Goal: Information Seeking & Learning: Learn about a topic

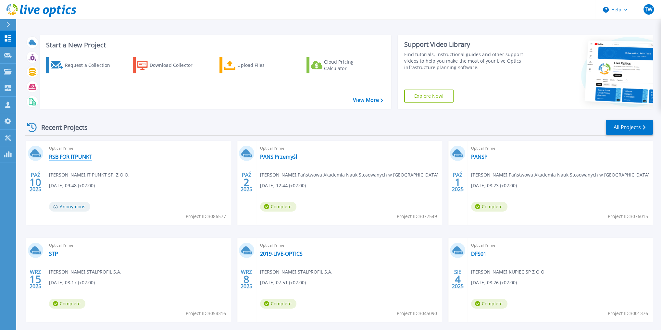
click at [67, 157] on link "RSB FOR ITPUNKT" at bounding box center [70, 157] width 43 height 6
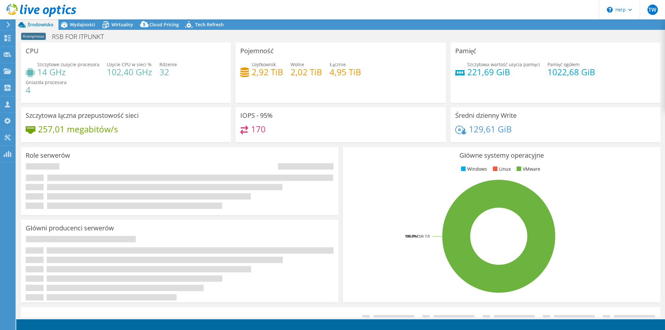
select select "USD"
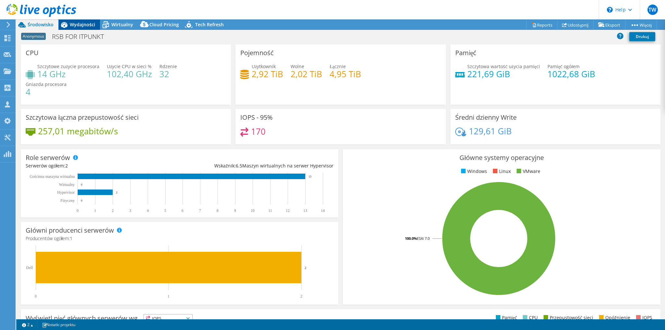
click at [86, 26] on span "Wydajności" at bounding box center [82, 24] width 25 height 6
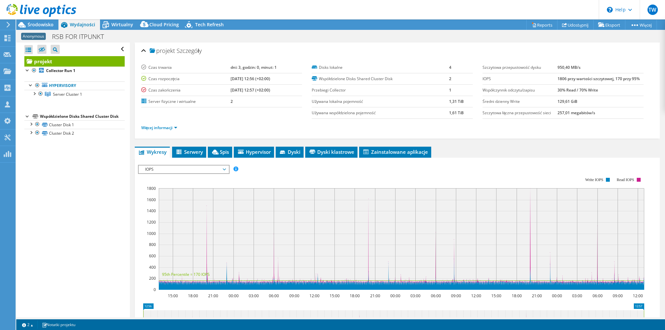
click at [160, 166] on span "IOPS" at bounding box center [183, 170] width 83 height 8
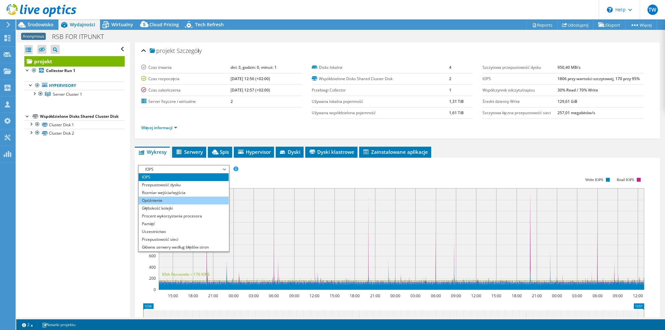
click at [171, 198] on li "Opóźnienie" at bounding box center [184, 201] width 90 height 8
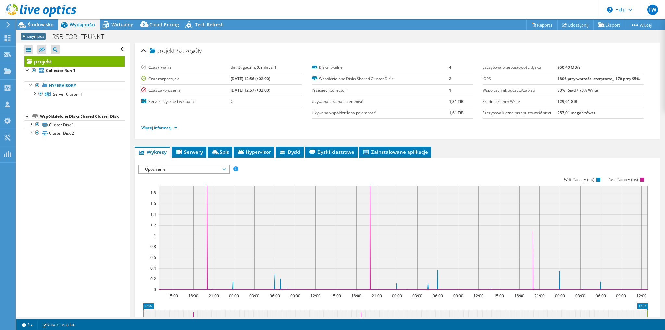
click at [171, 168] on span "Opóźnienie" at bounding box center [183, 170] width 83 height 8
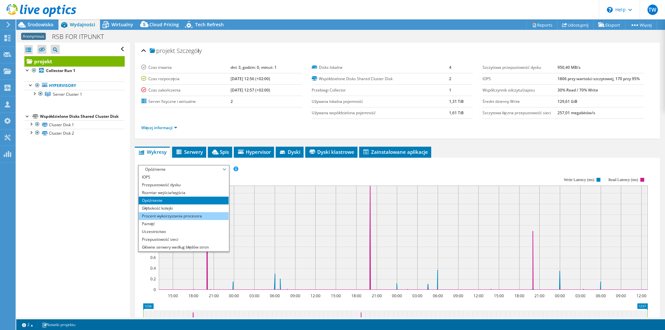
click at [176, 215] on li "Procent wykorzystania procesora" at bounding box center [184, 216] width 90 height 8
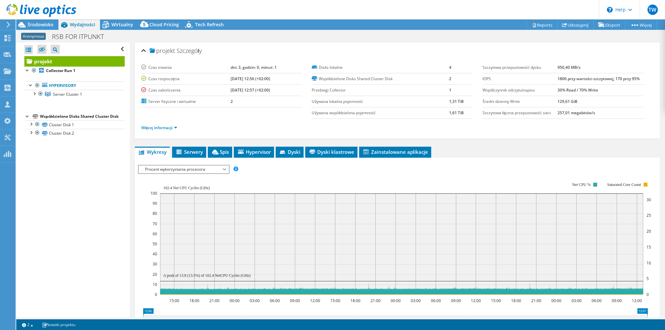
click at [177, 168] on span "Procent wykorzystania procesora" at bounding box center [183, 170] width 83 height 8
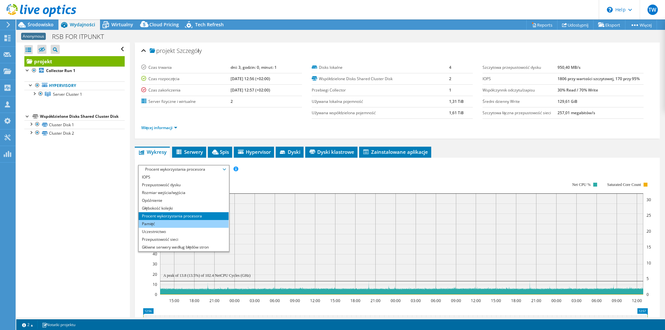
click at [171, 226] on li "Pamięć" at bounding box center [184, 224] width 90 height 8
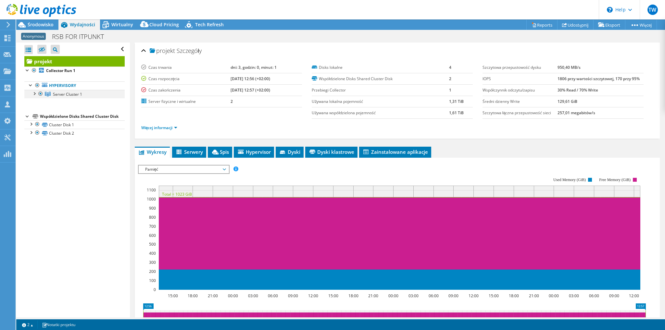
click at [35, 94] on div at bounding box center [34, 93] width 6 height 6
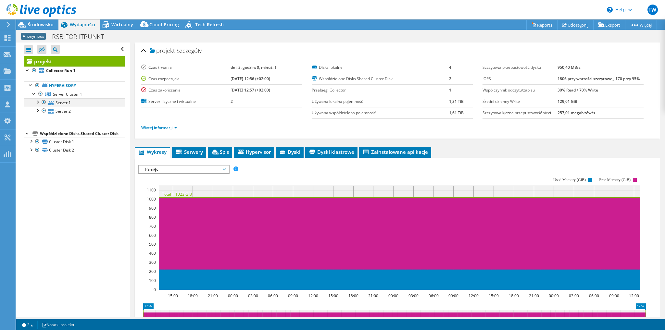
click at [38, 102] on div at bounding box center [37, 101] width 6 height 6
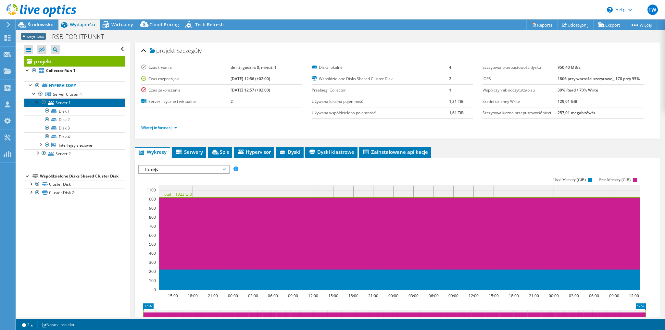
click at [70, 103] on link "Server 1" at bounding box center [74, 102] width 100 height 8
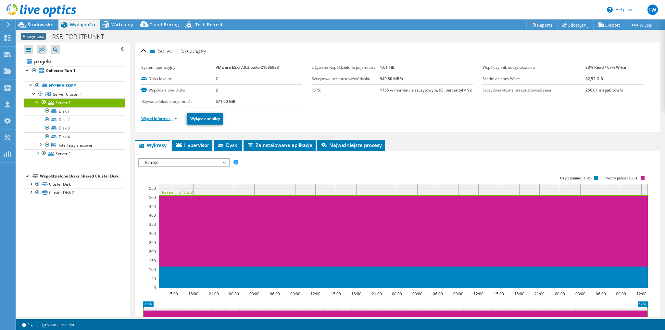
click at [163, 119] on link "Więcej informacji" at bounding box center [159, 119] width 36 height 6
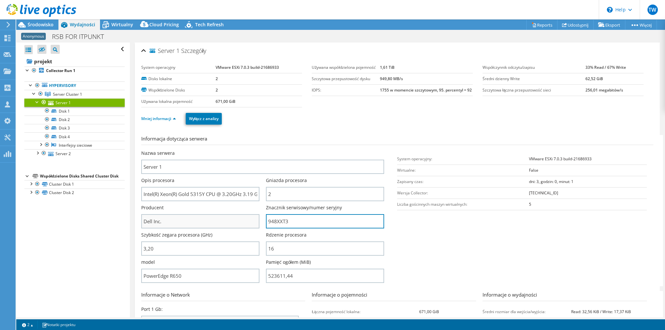
drag, startPoint x: 290, startPoint y: 220, endPoint x: 244, endPoint y: 219, distance: 46.1
click at [244, 150] on div "Nazwa serwera Server 1 Opis procesora Intel(R) Xeon(R) Gold 5315Y CPU @ 3.20GHz…" at bounding box center [266, 150] width 250 height 0
click at [64, 86] on link "Hypervisory" at bounding box center [74, 86] width 100 height 8
click at [64, 92] on span "Server Cluster 1" at bounding box center [67, 95] width 29 height 6
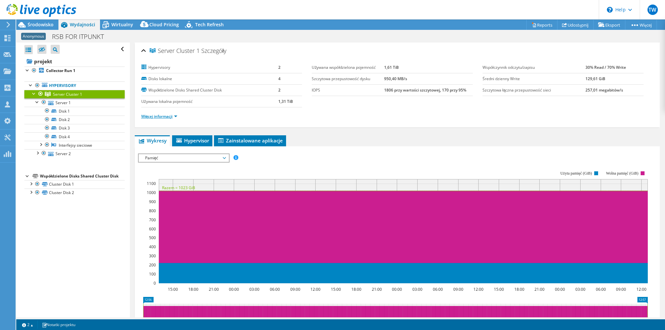
click at [159, 115] on link "Więcej informacji" at bounding box center [159, 117] width 36 height 6
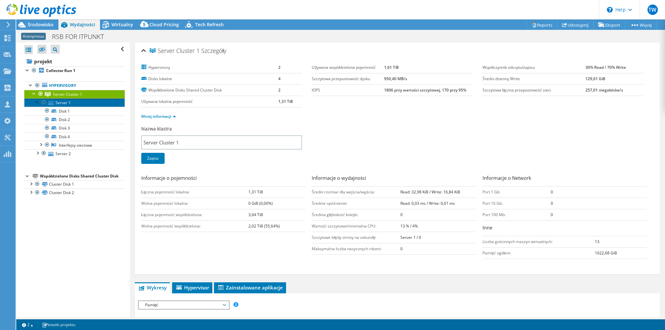
click at [66, 105] on link "Server 1" at bounding box center [74, 102] width 100 height 8
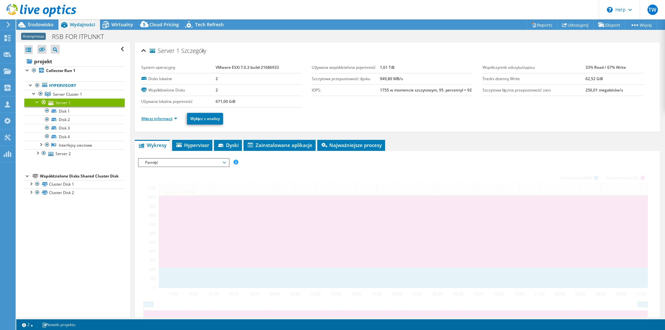
click at [152, 120] on link "Więcej informacji" at bounding box center [159, 119] width 36 height 6
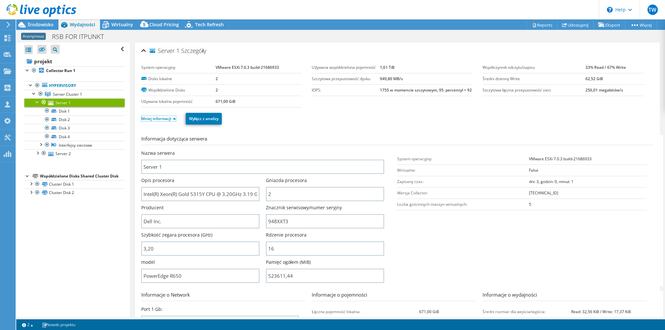
scroll to position [26, 0]
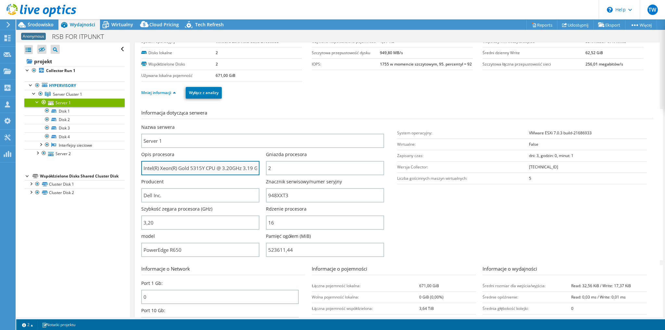
drag, startPoint x: 146, startPoint y: 164, endPoint x: 235, endPoint y: 172, distance: 89.0
click at [235, 172] on input "Intel(R) Xeon(R) Gold 5315Y CPU @ 3.20GHz 3.19 GHz" at bounding box center [200, 168] width 118 height 14
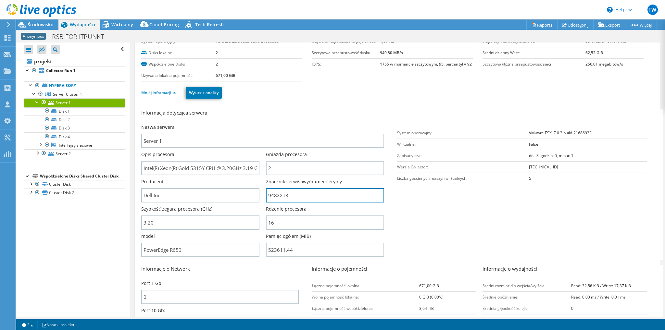
drag, startPoint x: 294, startPoint y: 198, endPoint x: 260, endPoint y: 198, distance: 33.1
click at [260, 124] on div "Nazwa serwera Server 1 Opis procesora Intel(R) Xeon(R) Gold 5315Y CPU @ 3.20GHz…" at bounding box center [266, 124] width 250 height 0
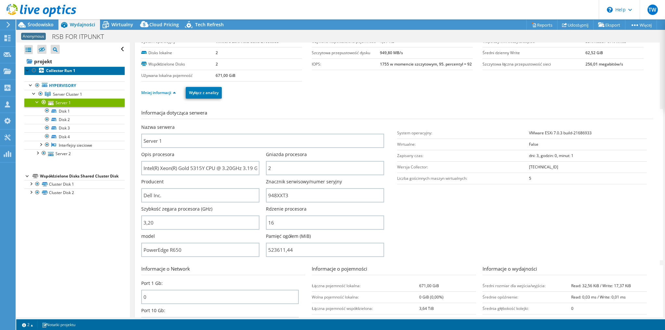
click at [66, 67] on link "Collector Run 1" at bounding box center [74, 71] width 100 height 8
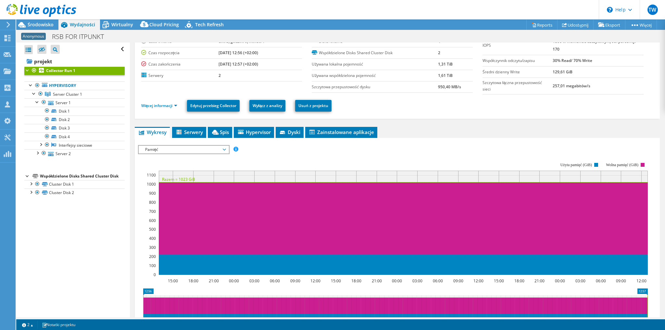
click at [166, 147] on span "Pamięć" at bounding box center [183, 150] width 83 height 8
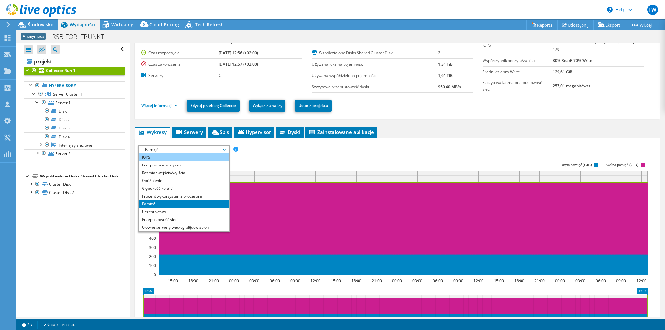
click at [186, 159] on li "IOPS" at bounding box center [184, 158] width 90 height 8
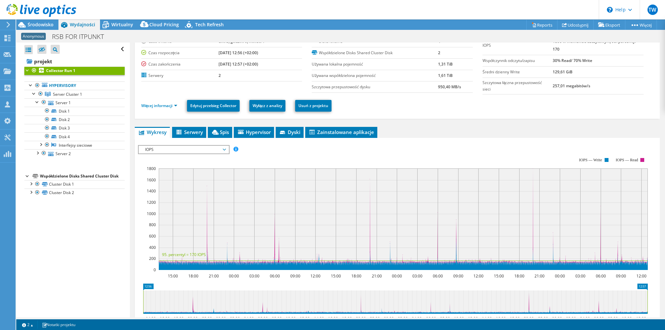
scroll to position [0, 0]
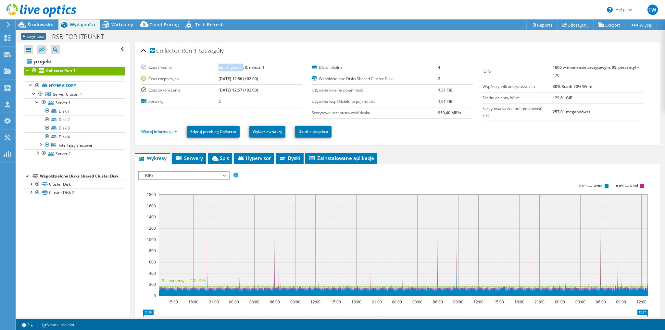
drag, startPoint x: 217, startPoint y: 69, endPoint x: 240, endPoint y: 70, distance: 22.8
click at [240, 70] on td "dni: 3, godzin: 0, minut: 1" at bounding box center [261, 67] width 84 height 11
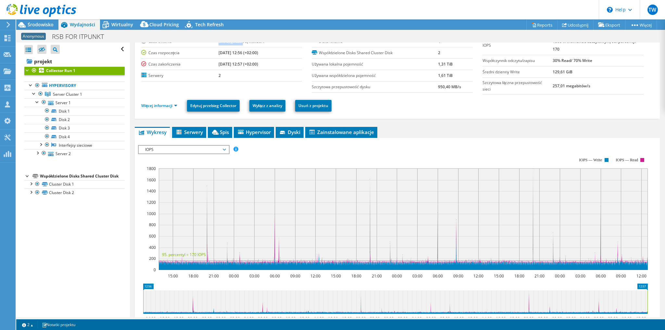
scroll to position [52, 0]
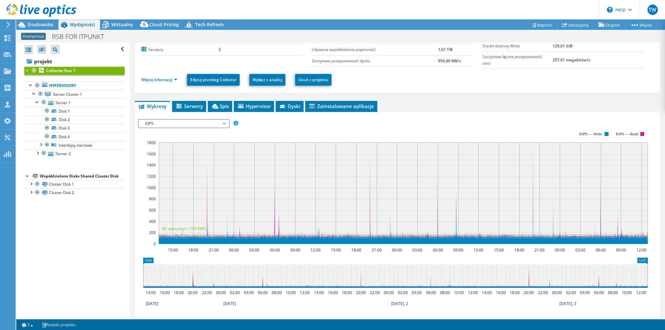
click at [209, 122] on span "IOPS" at bounding box center [183, 124] width 83 height 8
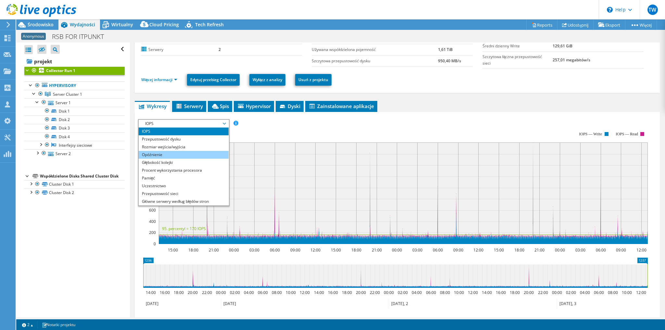
click at [178, 151] on li "Opóźnienie" at bounding box center [184, 155] width 90 height 8
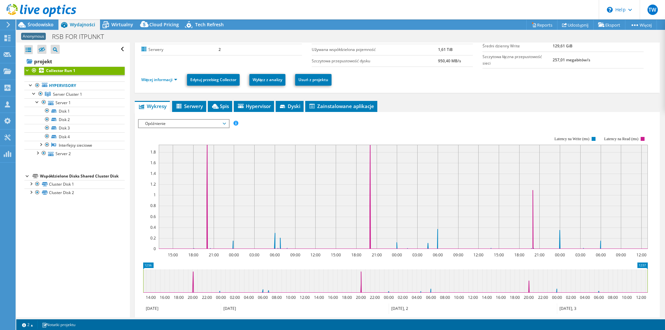
click at [224, 122] on span "Opóźnienie" at bounding box center [183, 124] width 83 height 8
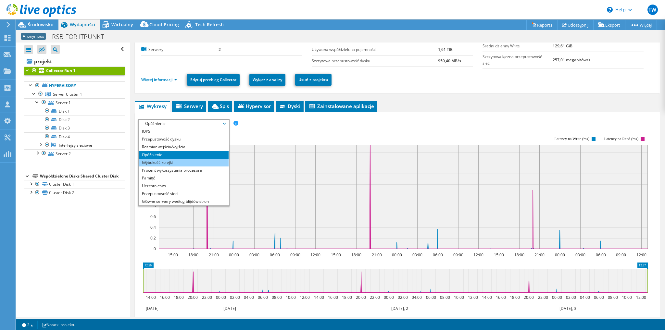
click at [198, 160] on li "Głębokość kolejki" at bounding box center [184, 163] width 90 height 8
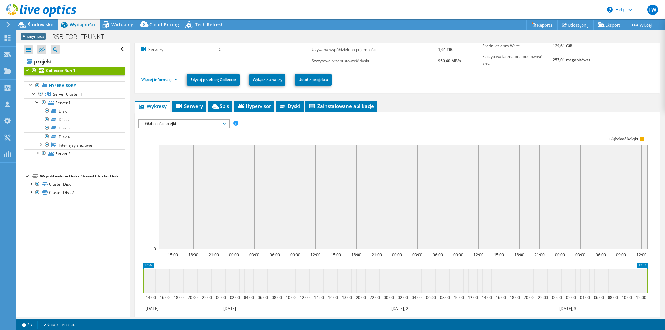
click at [226, 121] on span "Głębokość kolejki" at bounding box center [184, 124] width 90 height 8
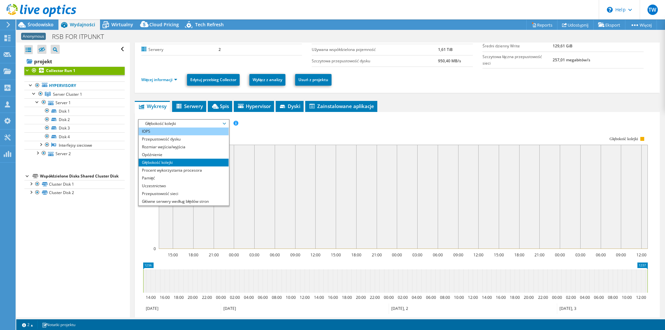
click at [190, 128] on li "IOPS" at bounding box center [184, 132] width 90 height 8
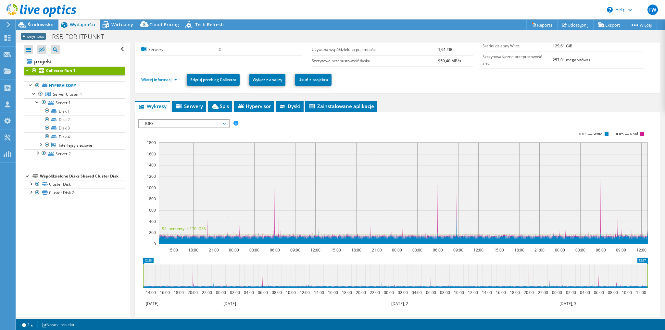
scroll to position [0, 0]
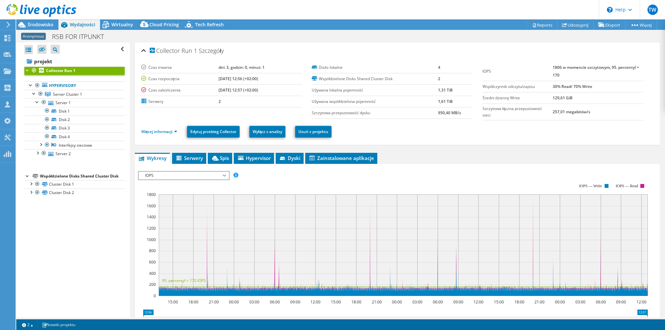
drag, startPoint x: 427, startPoint y: 100, endPoint x: 458, endPoint y: 101, distance: 30.9
click at [458, 101] on tr "Używana współdzielona pojemność 1,61 TiB" at bounding box center [392, 101] width 161 height 11
click at [202, 176] on span "IOPS" at bounding box center [183, 176] width 83 height 8
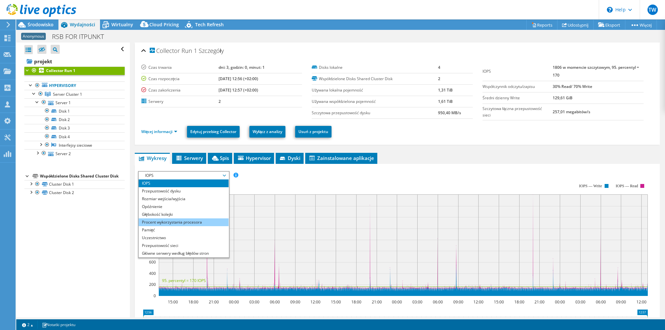
click at [190, 220] on li "Procent wykorzystania procesora" at bounding box center [184, 223] width 90 height 8
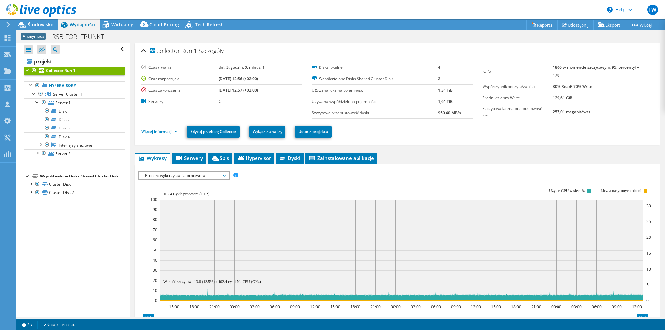
drag, startPoint x: 165, startPoint y: 193, endPoint x: 172, endPoint y: 194, distance: 7.9
click at [172, 194] on text "102.4 Cykle procesora (GHz)" at bounding box center [186, 194] width 46 height 5
drag, startPoint x: 142, startPoint y: 250, endPoint x: 408, endPoint y: 247, distance: 266.3
click at [408, 247] on icon "15:00 18:00 21:00 00:00 03:00 06:00 09:00 12:00 15:00 18:00 21:00 00:00 03:00 0…" at bounding box center [395, 245] width 515 height 130
click at [192, 176] on span "Procent wykorzystania procesora" at bounding box center [183, 176] width 83 height 8
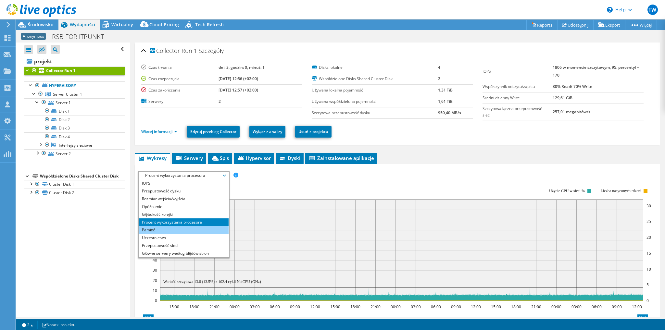
click at [170, 229] on li "Pamięć" at bounding box center [184, 230] width 90 height 8
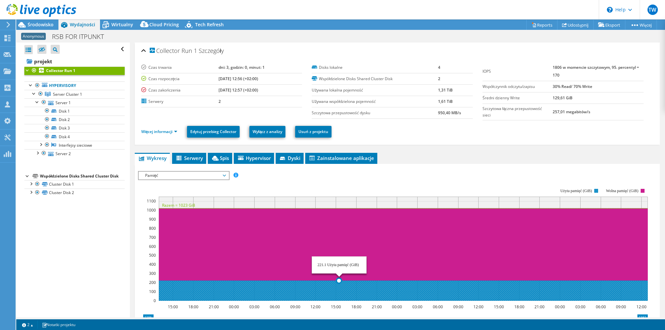
drag, startPoint x: 159, startPoint y: 249, endPoint x: 352, endPoint y: 288, distance: 196.0
click at [346, 294] on g at bounding box center [402, 254] width 489 height 93
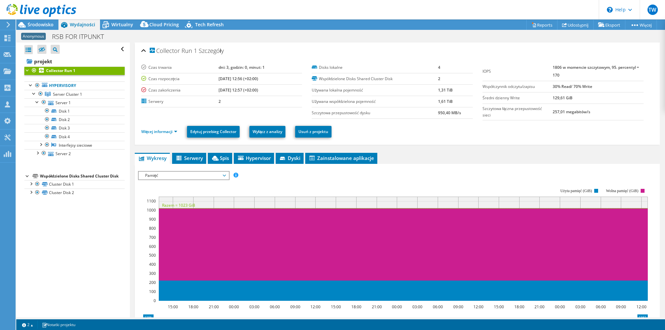
drag, startPoint x: 450, startPoint y: 177, endPoint x: 455, endPoint y: 179, distance: 5.1
click at [455, 179] on div "IOPS Przepustowość dysku Rozmiar wejścia/wyjścia Opóźnienie Głębokość kolejki P…" at bounding box center [397, 284] width 519 height 227
drag, startPoint x: 422, startPoint y: 100, endPoint x: 433, endPoint y: 88, distance: 16.6
click at [455, 94] on tbody "Disks lokalne 4 Współdzielone Disks Shared Cluster Disk 2 Używana lokalna pojem…" at bounding box center [392, 90] width 161 height 57
drag, startPoint x: 436, startPoint y: 87, endPoint x: 452, endPoint y: 97, distance: 19.1
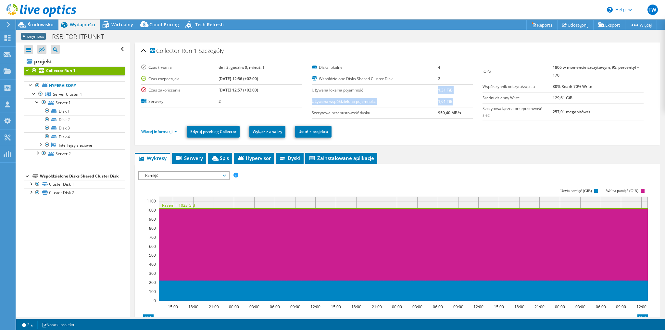
click at [452, 97] on tbody "Disks lokalne 4 Współdzielone Disks Shared Cluster Disk 2 Używana lokalna pojem…" at bounding box center [392, 90] width 161 height 57
click at [115, 29] on div "Wirtualny" at bounding box center [119, 24] width 38 height 10
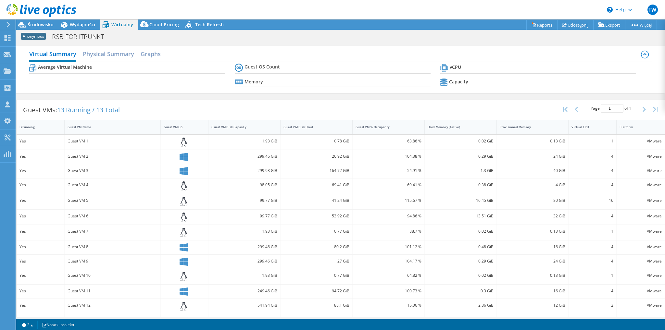
click at [643, 57] on icon at bounding box center [645, 55] width 8 height 8
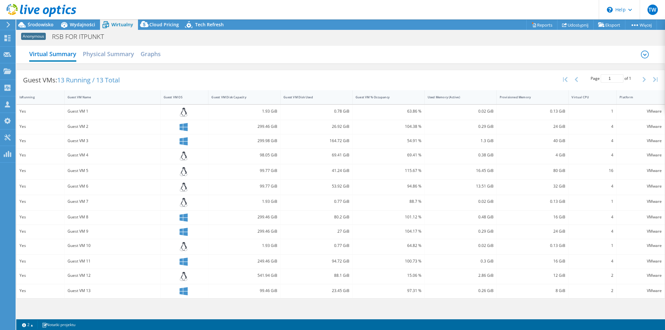
drag, startPoint x: 640, startPoint y: 56, endPoint x: 644, endPoint y: 57, distance: 3.3
click at [641, 56] on div "Virtual Summary Physical Summary Graphs" at bounding box center [340, 54] width 623 height 14
click at [645, 55] on icon at bounding box center [644, 55] width 3 height 2
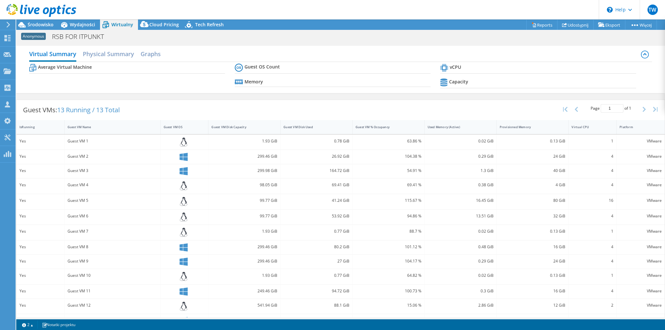
drag, startPoint x: 158, startPoint y: 52, endPoint x: 163, endPoint y: 53, distance: 5.7
click at [158, 52] on h2 "Graphs" at bounding box center [151, 53] width 20 height 13
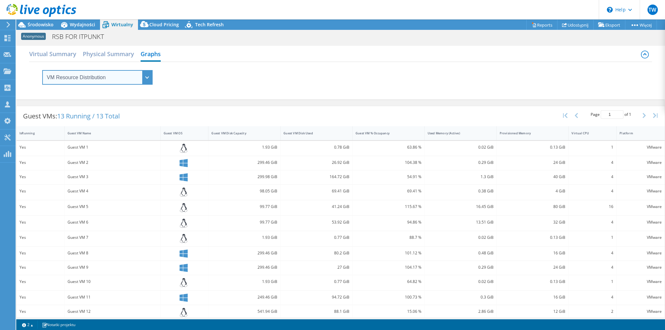
click at [61, 71] on select "VM Resource Distribution Provisioning Contrast Over Provisioning" at bounding box center [97, 77] width 110 height 15
select select "Over Provisioning"
click at [42, 70] on select "VM Resource Distribution Provisioning Contrast Over Provisioning" at bounding box center [97, 77] width 110 height 15
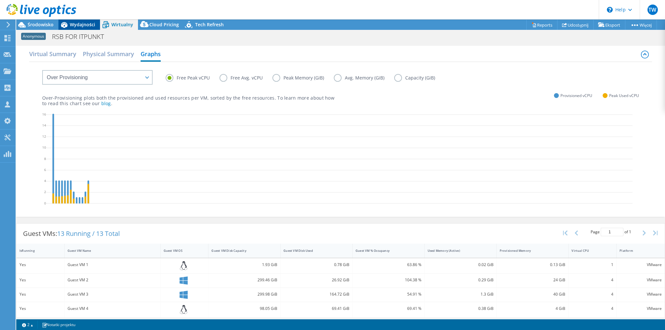
click at [75, 22] on span "Wydajności" at bounding box center [82, 24] width 25 height 6
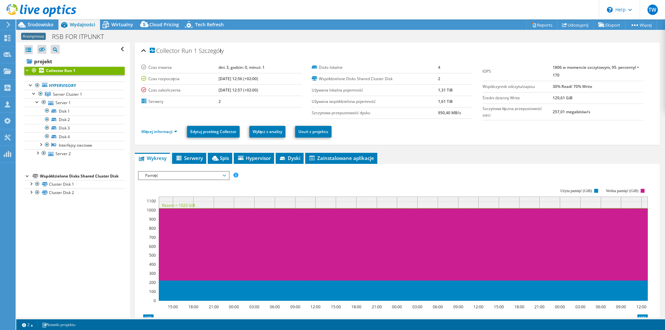
click at [307, 28] on div "Czynności dot. projektu Czynności dot. projektu Reports Udostępnij Eksport vSAN…" at bounding box center [340, 24] width 649 height 10
click at [81, 92] on span "Server Cluster 1" at bounding box center [67, 95] width 29 height 6
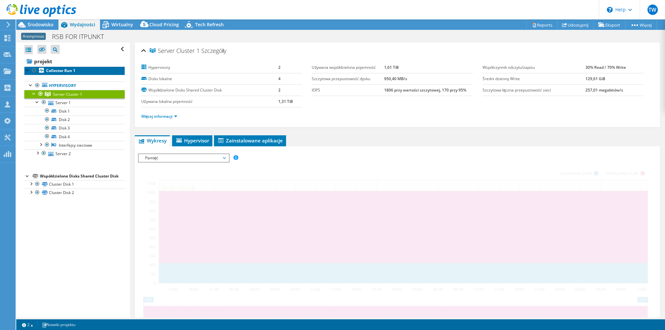
click at [64, 72] on b "Collector Run 1" at bounding box center [60, 71] width 29 height 6
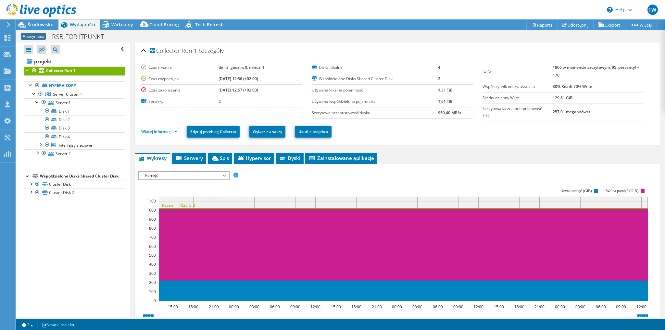
drag, startPoint x: 126, startPoint y: 27, endPoint x: 118, endPoint y: 30, distance: 9.1
click at [126, 28] on span "Wirtualny" at bounding box center [122, 24] width 22 height 6
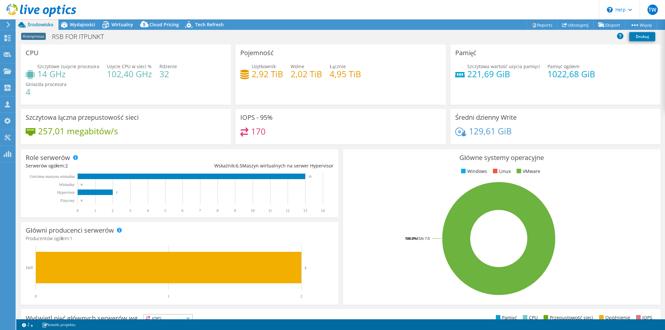
select select "USD"
